Goal: Task Accomplishment & Management: Complete application form

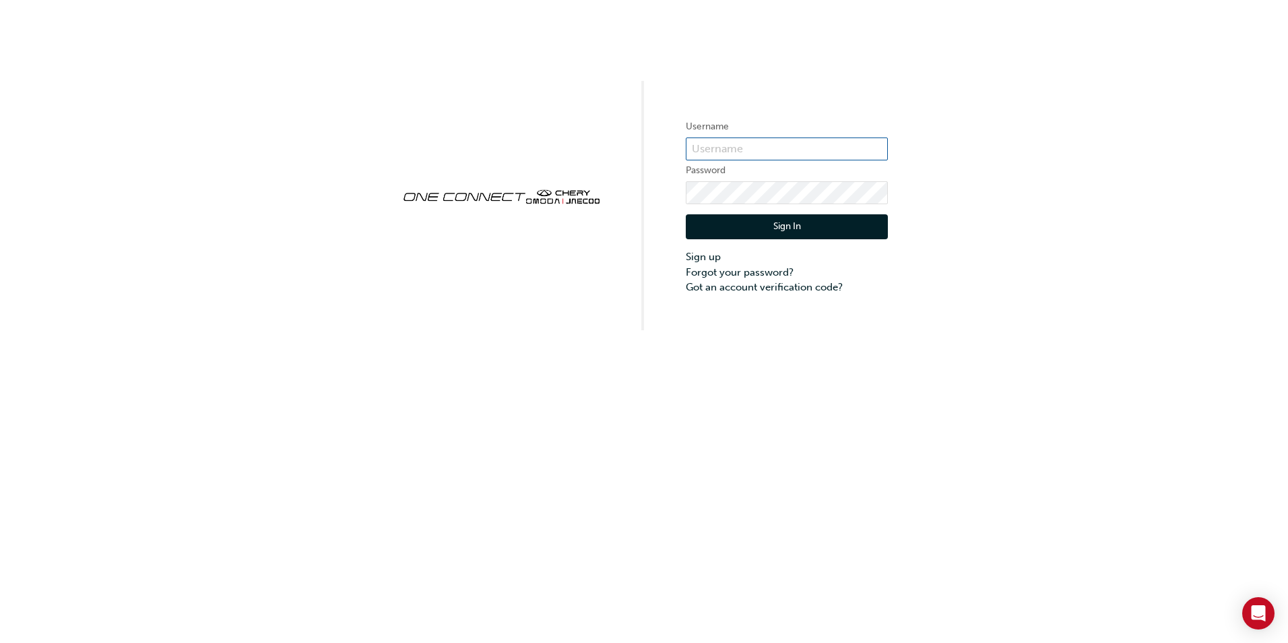
click at [771, 144] on input "text" at bounding box center [787, 148] width 202 height 23
click at [713, 257] on link "Sign up" at bounding box center [787, 256] width 202 height 15
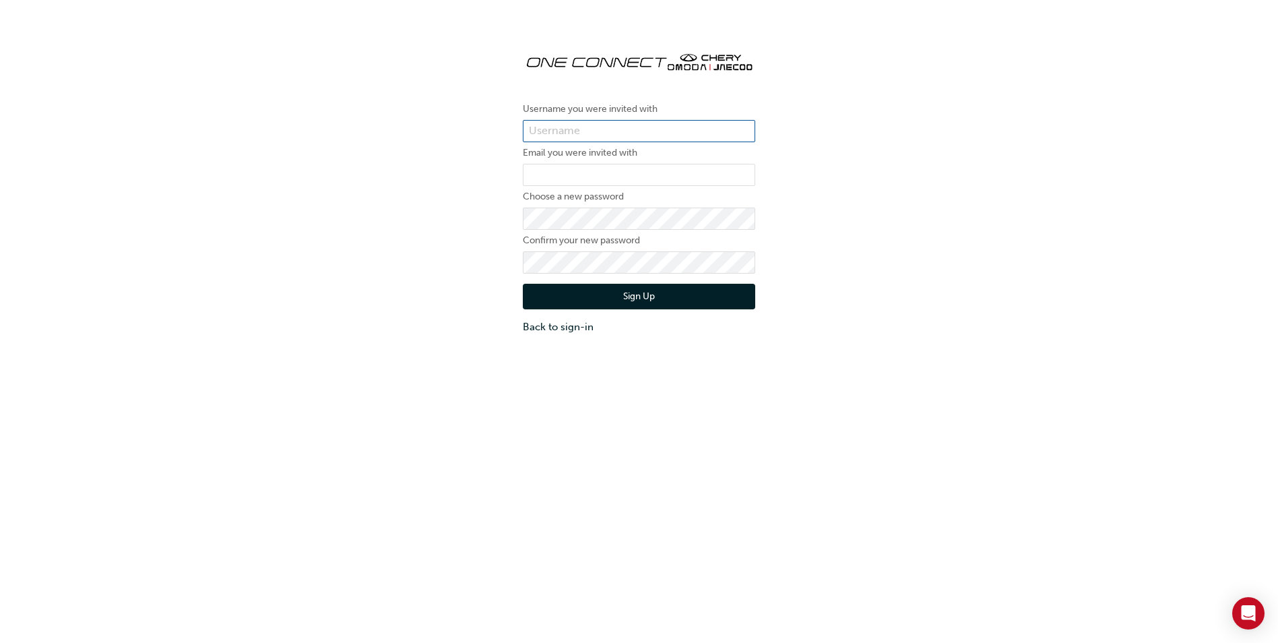
click at [612, 127] on input "text" at bounding box center [639, 131] width 232 height 23
type input "one00116"
type input "[PERSON_NAME][DOMAIN_NAME][EMAIL_ADDRESS][PERSON_NAME][DOMAIN_NAME]"
click at [706, 292] on button "Sign Up" at bounding box center [639, 297] width 232 height 26
